Goal: Information Seeking & Learning: Learn about a topic

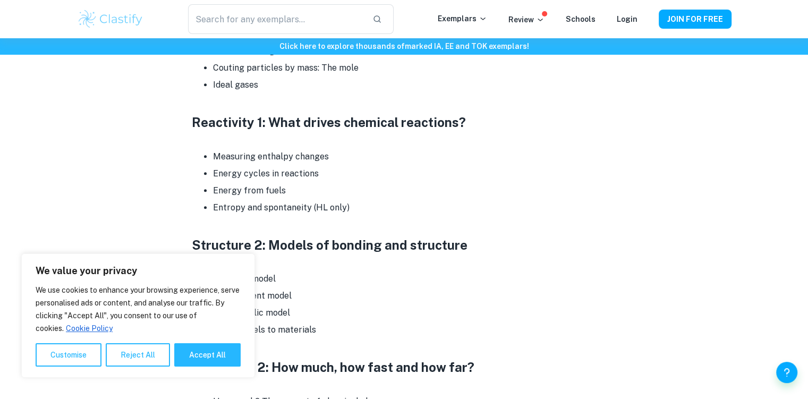
click at [140, 349] on button "Reject All" at bounding box center [138, 354] width 64 height 23
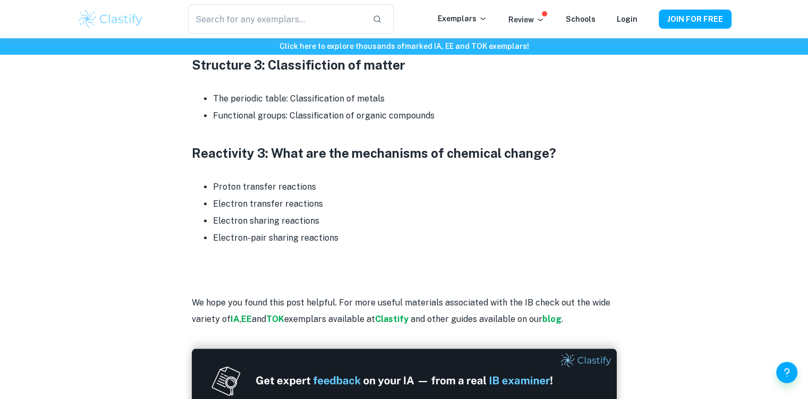
scroll to position [1104, 0]
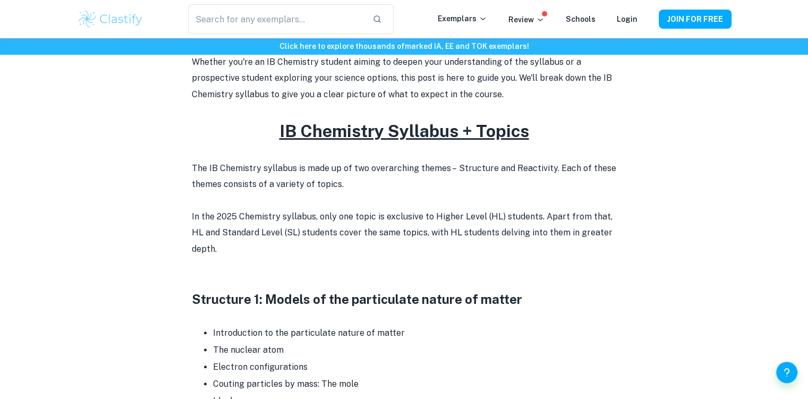
scroll to position [370, 0]
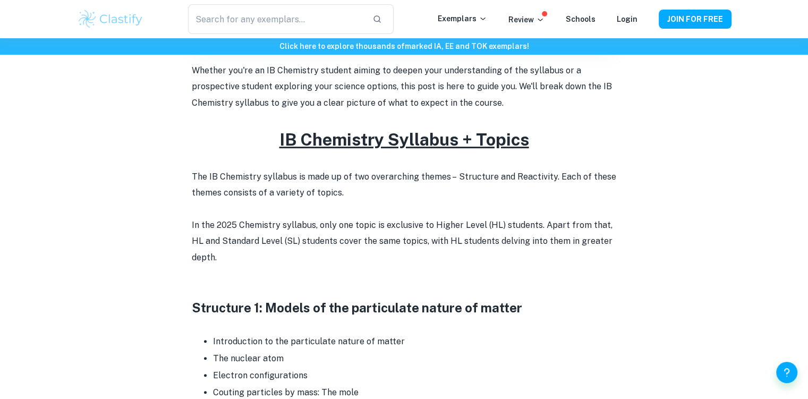
click at [314, 136] on u "IB Chemistry Syllabus + Topics" at bounding box center [404, 140] width 250 height 20
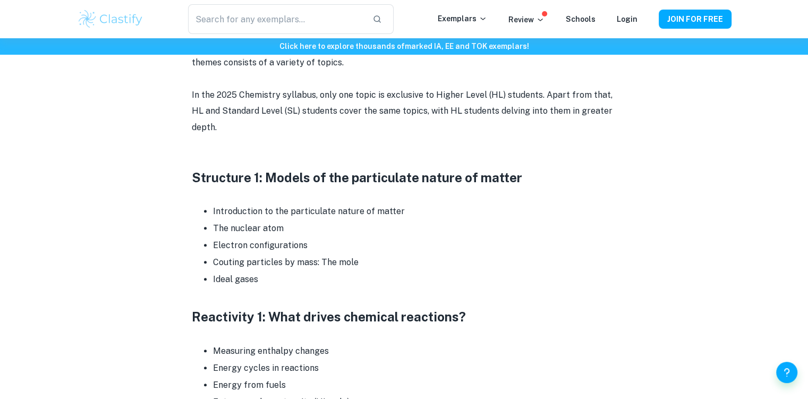
scroll to position [507, 0]
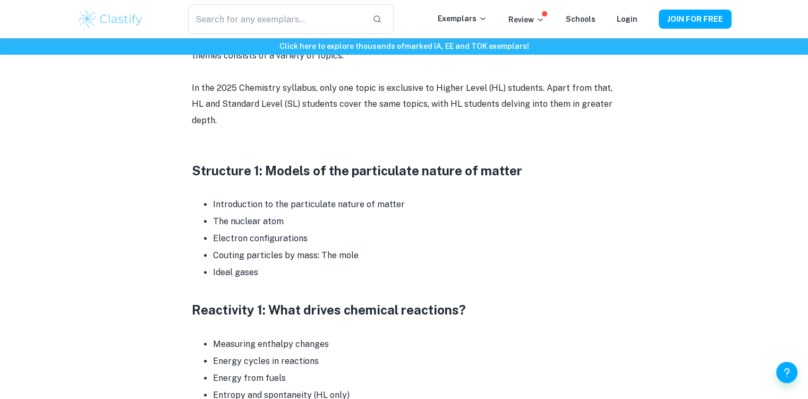
click at [134, 223] on div "IB Chemistry Syllabus + Topics By [PERSON_NAME] • [DATE] Get feedback on your C…" at bounding box center [404, 340] width 654 height 1530
click at [131, 228] on div "IB Chemistry Syllabus + Topics By [PERSON_NAME] • [DATE] Get feedback on your C…" at bounding box center [404, 340] width 654 height 1530
click at [133, 223] on div "IB Chemistry Syllabus + Topics By [PERSON_NAME] • [DATE] Get feedback on your C…" at bounding box center [404, 340] width 654 height 1530
